Goal: Information Seeking & Learning: Learn about a topic

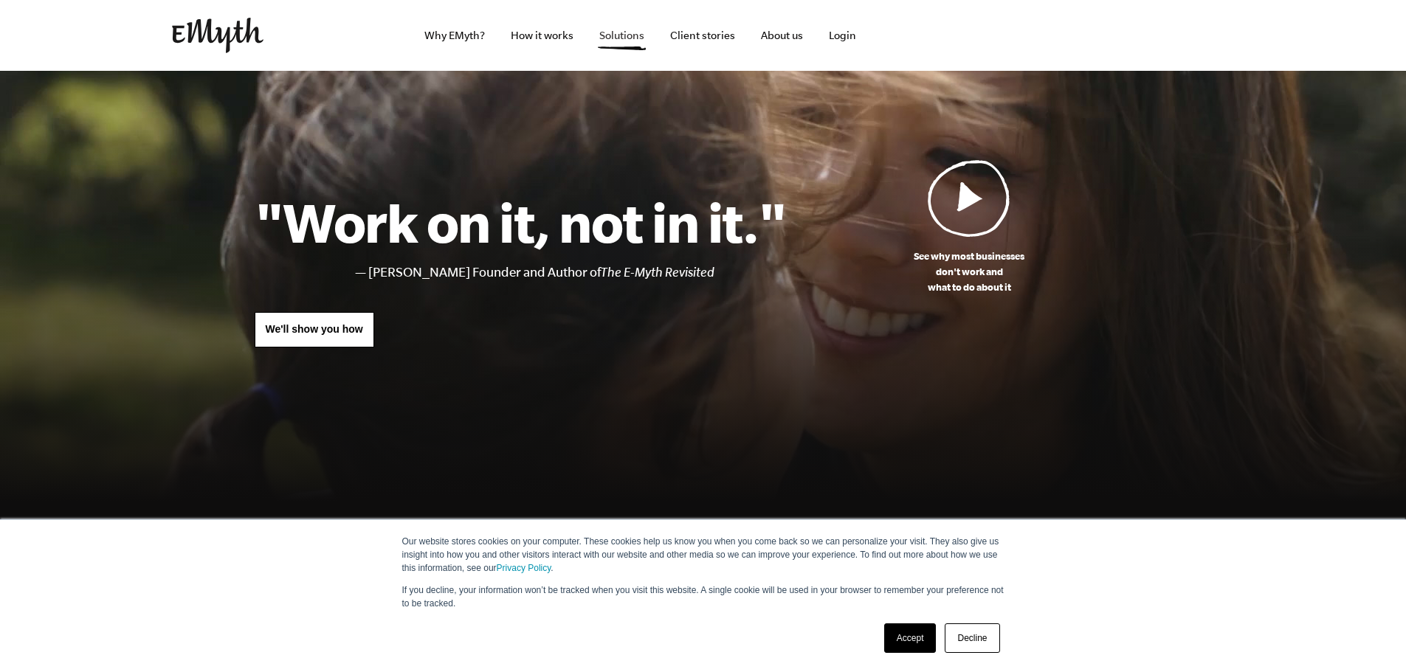
click at [610, 32] on link "Solutions" at bounding box center [621, 35] width 69 height 71
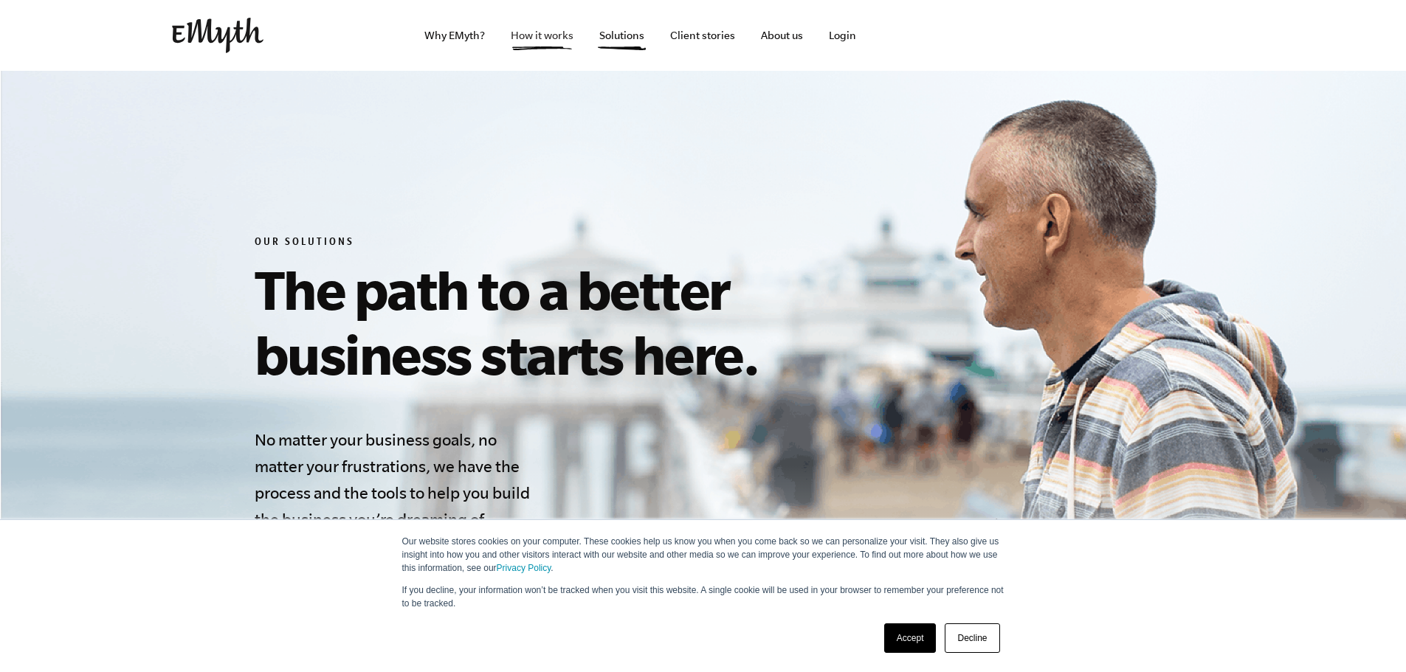
click at [530, 36] on link "How it works" at bounding box center [542, 35] width 86 height 71
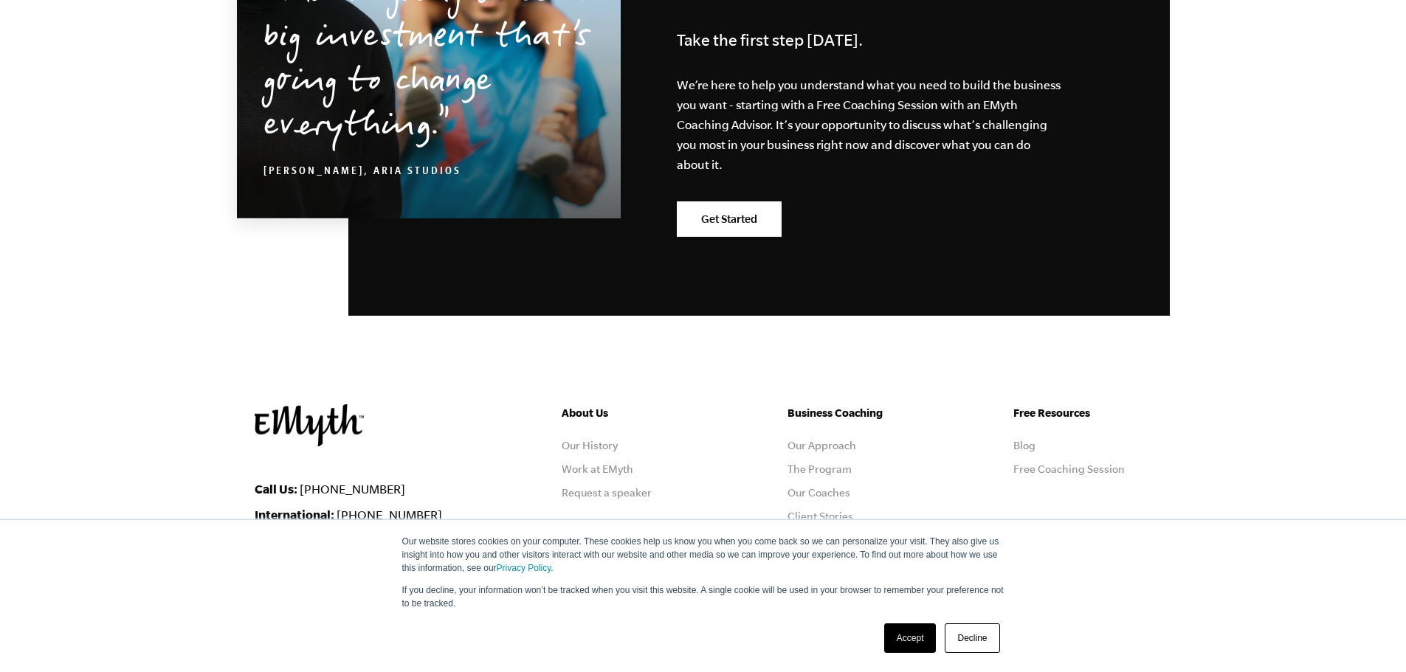
scroll to position [7280, 0]
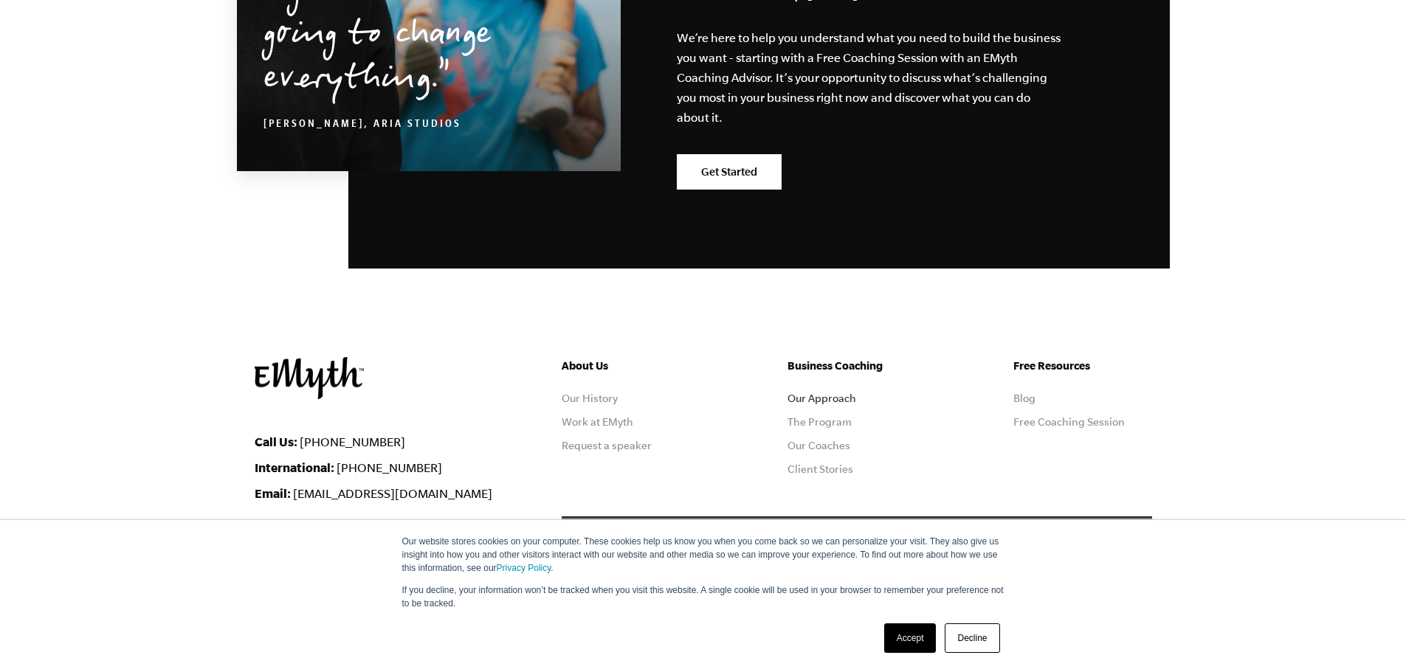
click at [821, 393] on link "Our Approach" at bounding box center [822, 399] width 69 height 12
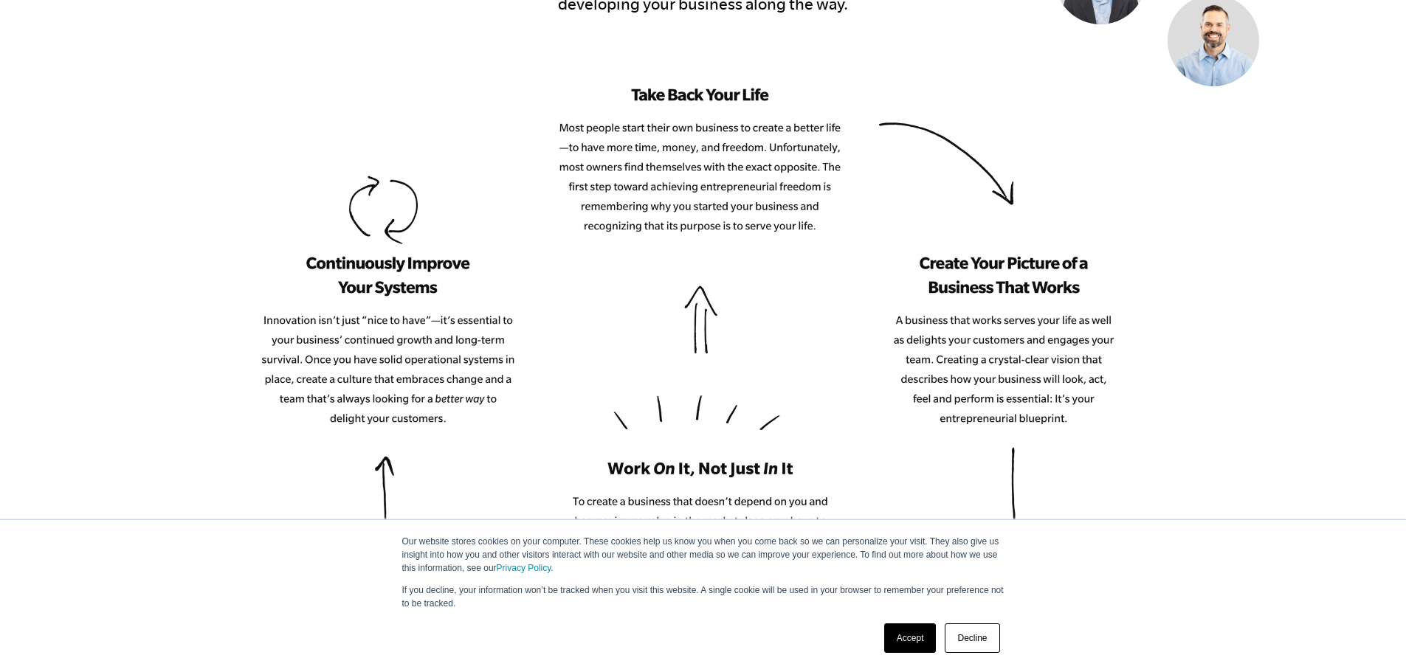
scroll to position [1698, 0]
